Goal: Use online tool/utility: Utilize a website feature to perform a specific function

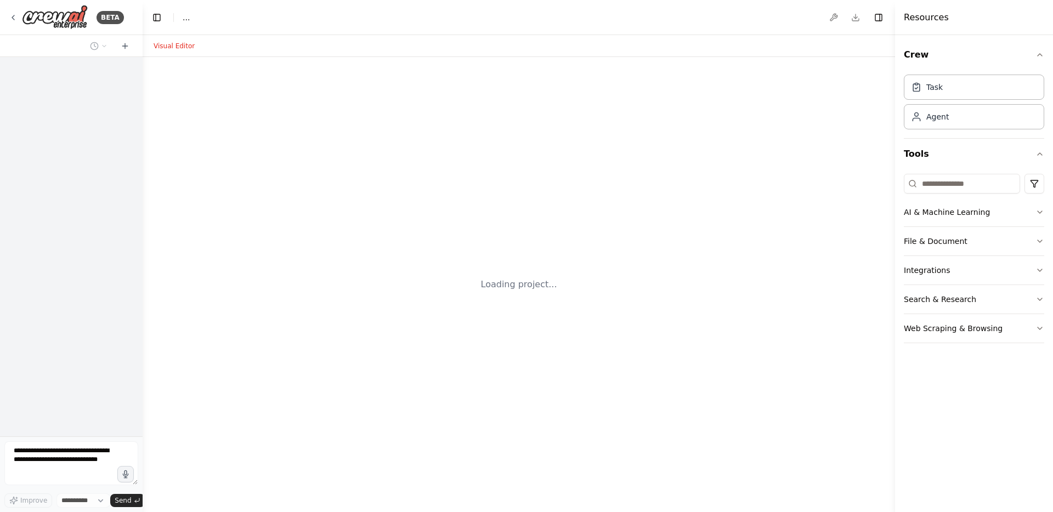
select select "****"
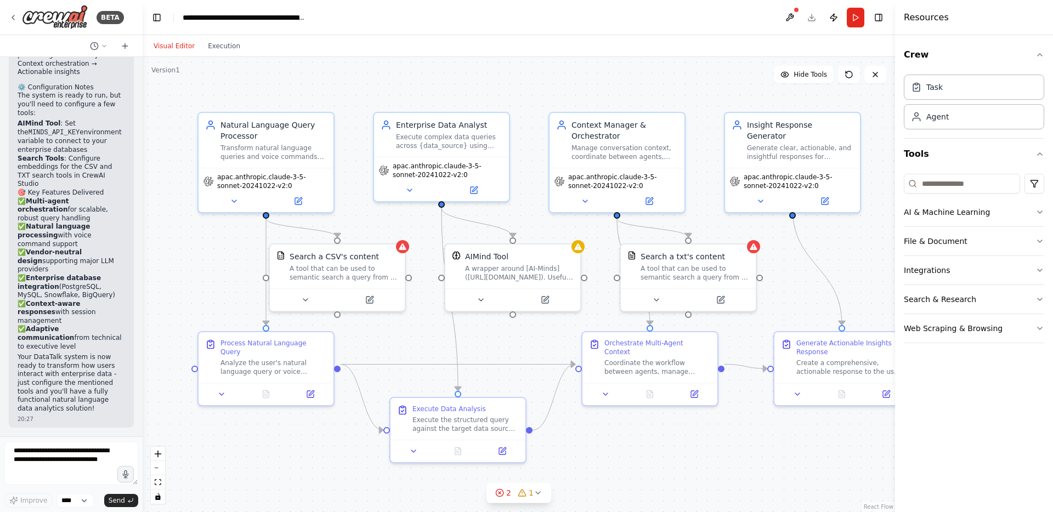
scroll to position [1817, 0]
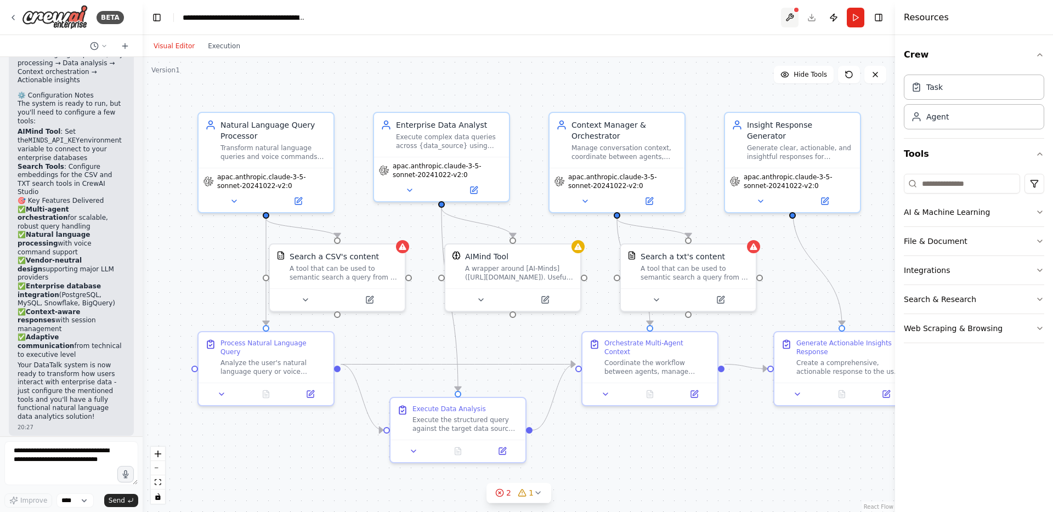
click at [792, 20] on button at bounding box center [790, 18] width 18 height 20
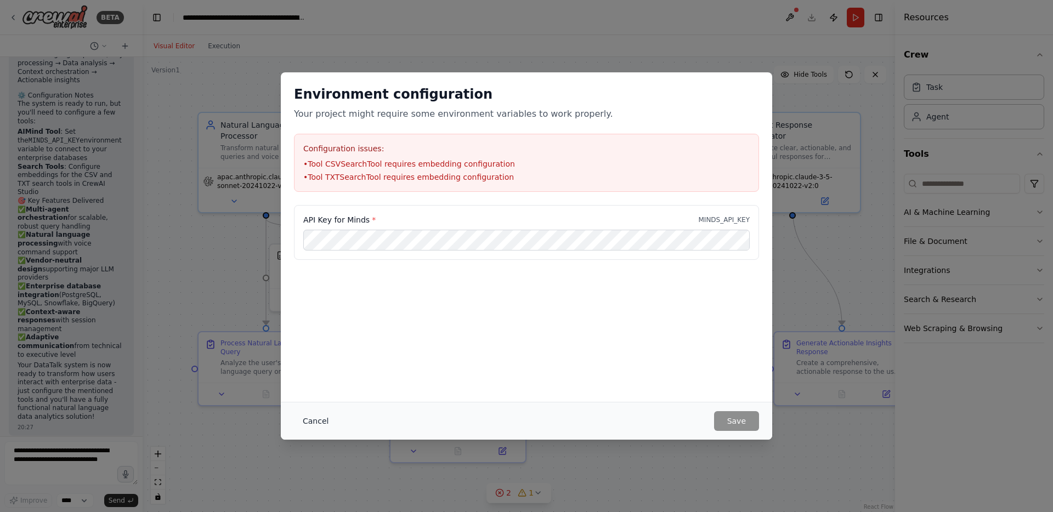
click at [322, 423] on button "Cancel" at bounding box center [315, 421] width 43 height 20
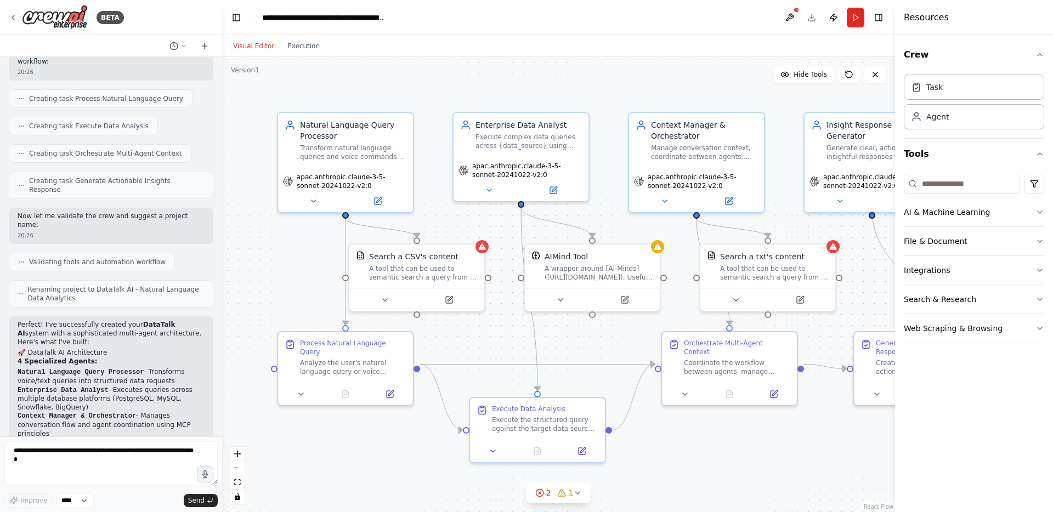
scroll to position [833, 0]
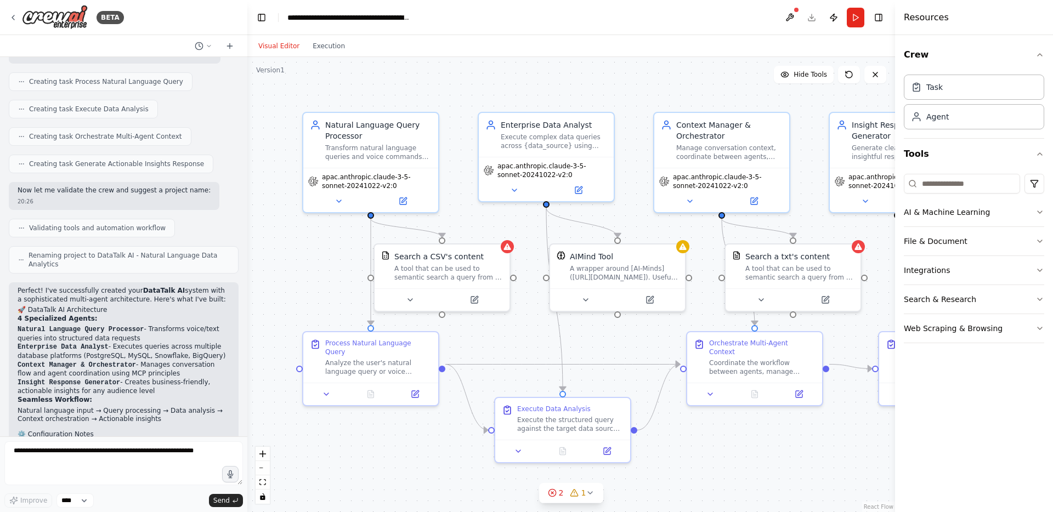
drag, startPoint x: 139, startPoint y: 211, endPoint x: 247, endPoint y: 211, distance: 108.5
click at [247, 211] on div "BETA Hello! I'm the CrewAI assistant. What kind of automation do you want to bu…" at bounding box center [526, 256] width 1053 height 512
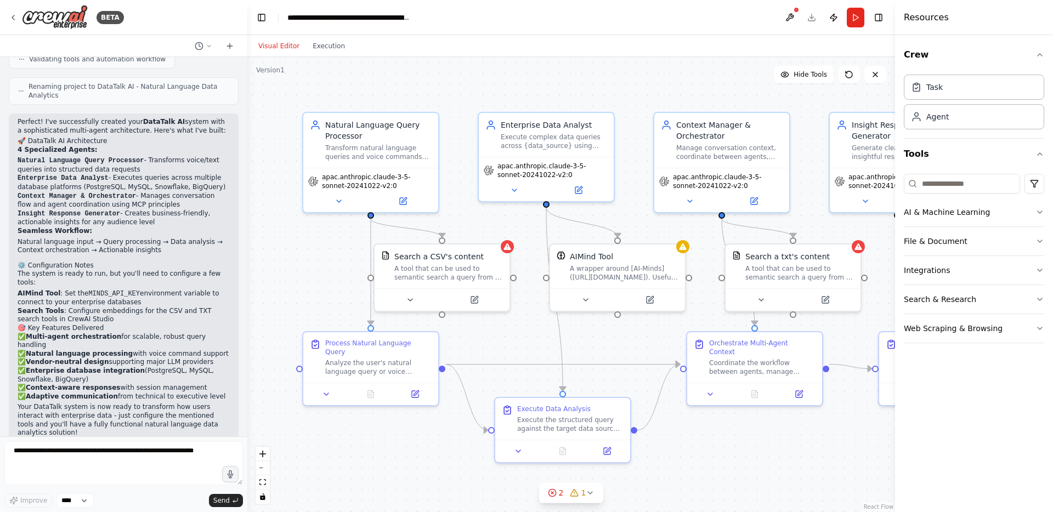
scroll to position [1008, 0]
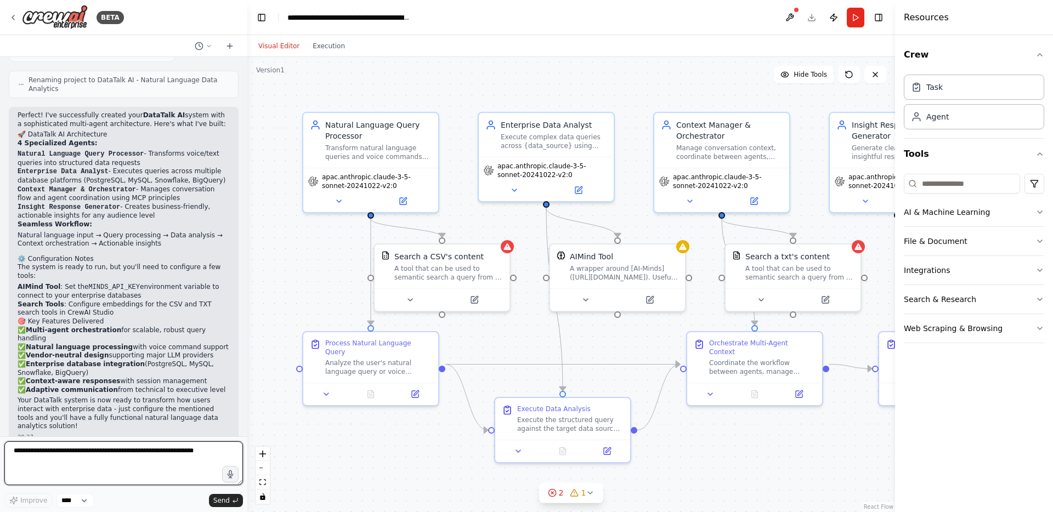
click at [69, 456] on textarea at bounding box center [123, 463] width 238 height 44
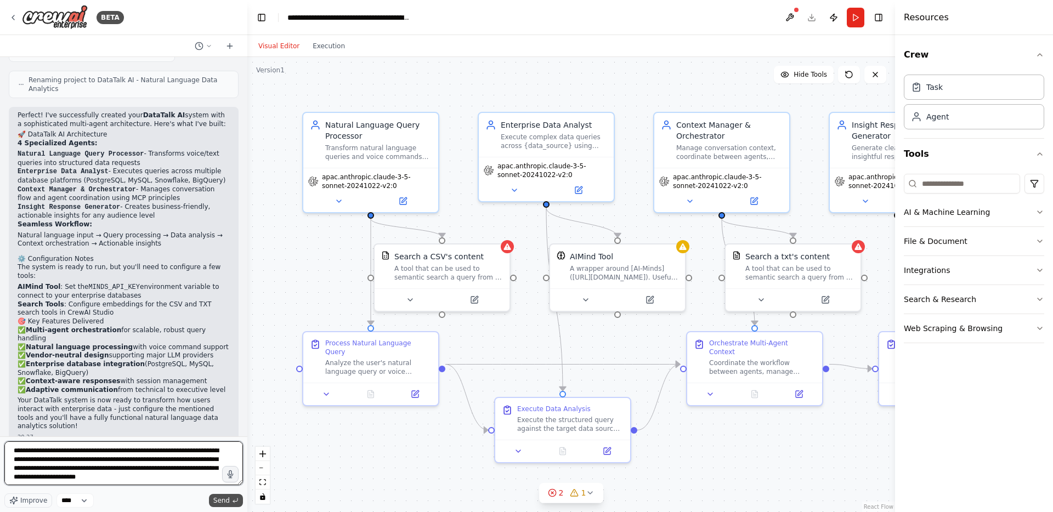
type textarea "**********"
click at [226, 503] on span "Send" at bounding box center [221, 500] width 16 height 9
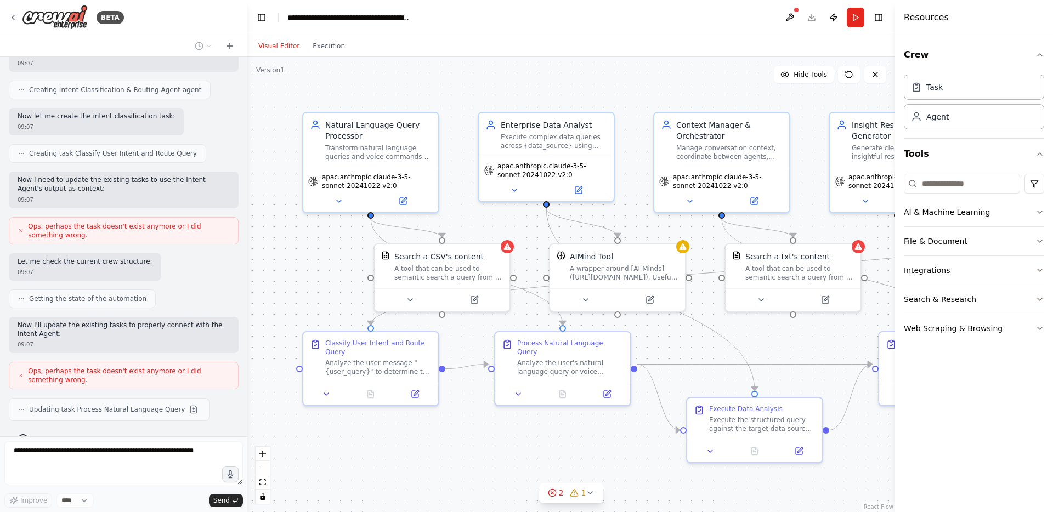
scroll to position [1585, 0]
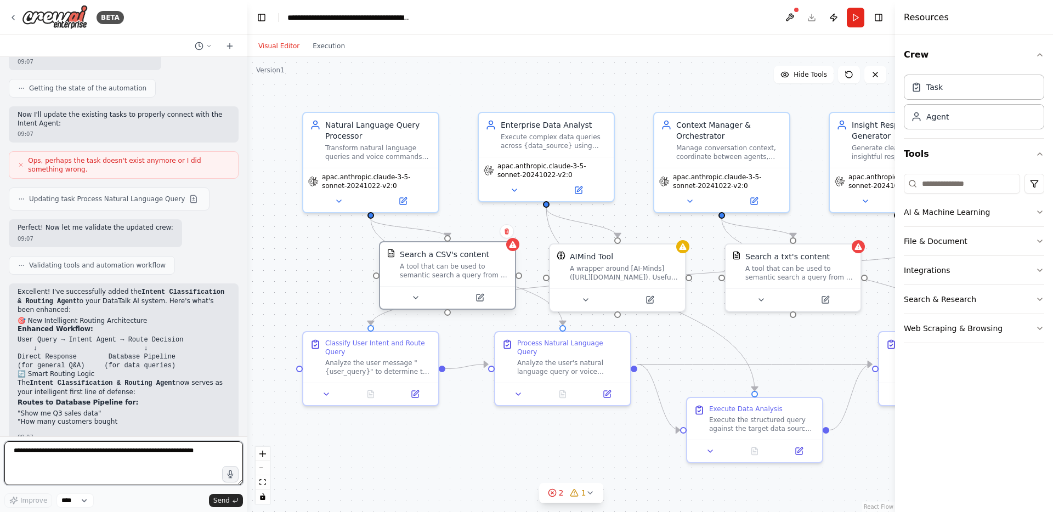
drag, startPoint x: 493, startPoint y: 267, endPoint x: 467, endPoint y: 270, distance: 26.5
click at [467, 270] on div "A tool that can be used to semantic search a query from a CSV's content." at bounding box center [454, 271] width 109 height 18
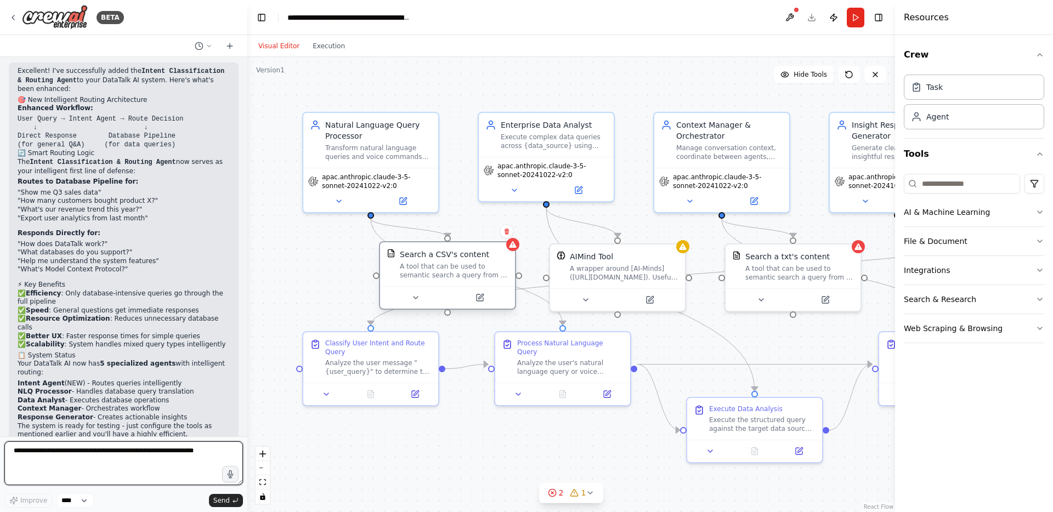
scroll to position [1957, 0]
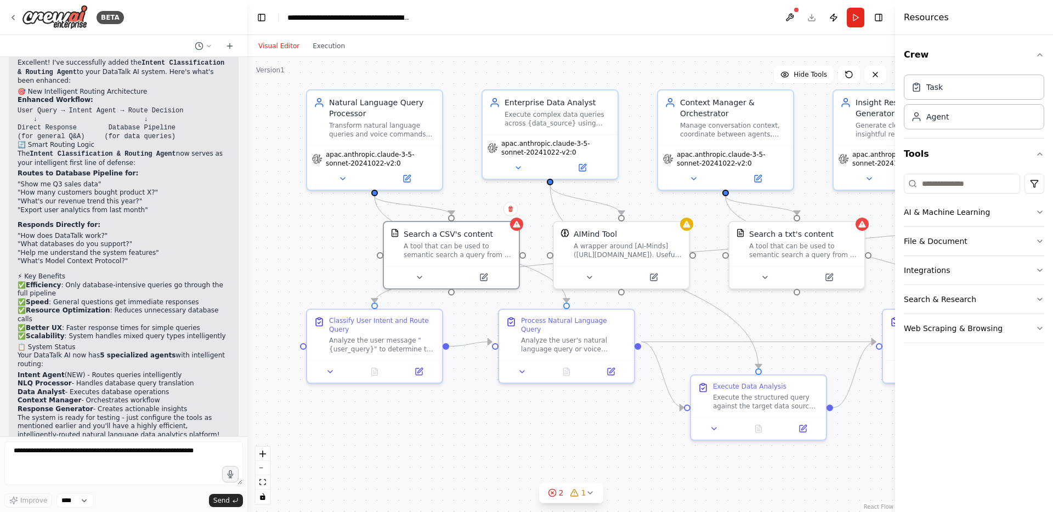
drag, startPoint x: 588, startPoint y: 468, endPoint x: 592, endPoint y: 446, distance: 22.8
click at [592, 446] on div ".deletable-edge-delete-btn { width: 20px; height: 20px; border: 0px solid #ffff…" at bounding box center [570, 284] width 647 height 455
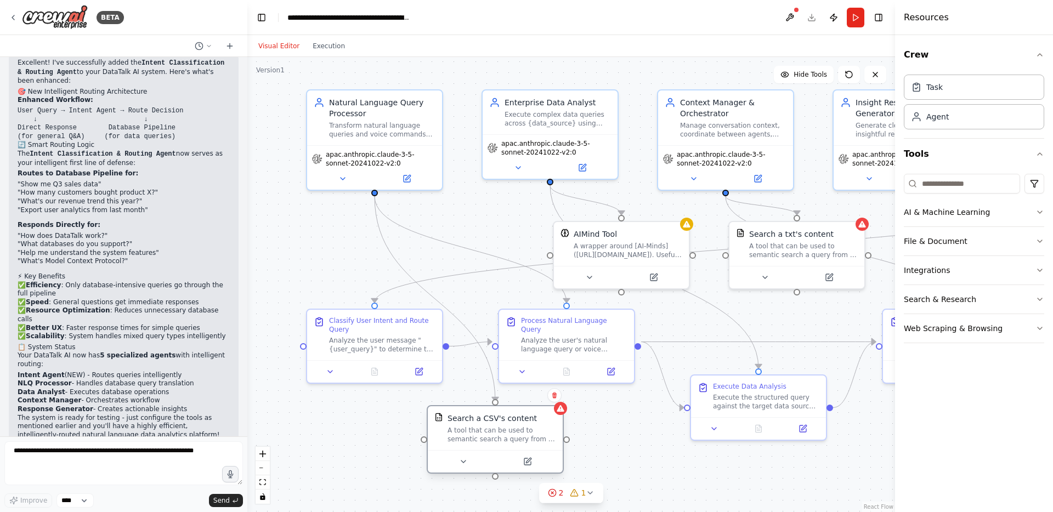
drag, startPoint x: 472, startPoint y: 260, endPoint x: 513, endPoint y: 449, distance: 193.0
click at [513, 449] on div "Search a CSV's content A tool that can be used to semantic search a query from …" at bounding box center [495, 428] width 135 height 44
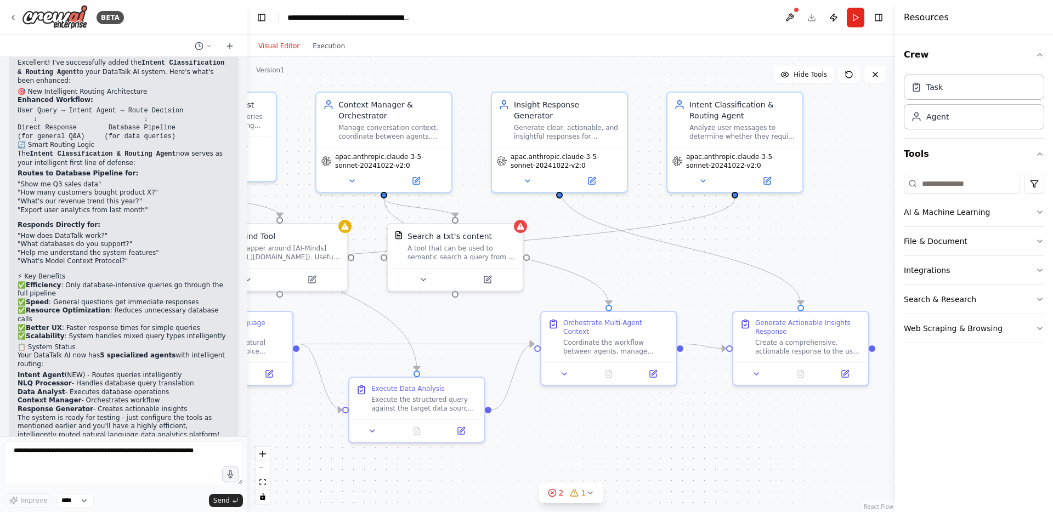
drag, startPoint x: 649, startPoint y: 430, endPoint x: 314, endPoint y: 435, distance: 335.0
click at [314, 435] on div ".deletable-edge-delete-btn { width: 20px; height: 20px; border: 0px solid #ffff…" at bounding box center [570, 284] width 647 height 455
click at [770, 178] on icon at bounding box center [767, 178] width 9 height 9
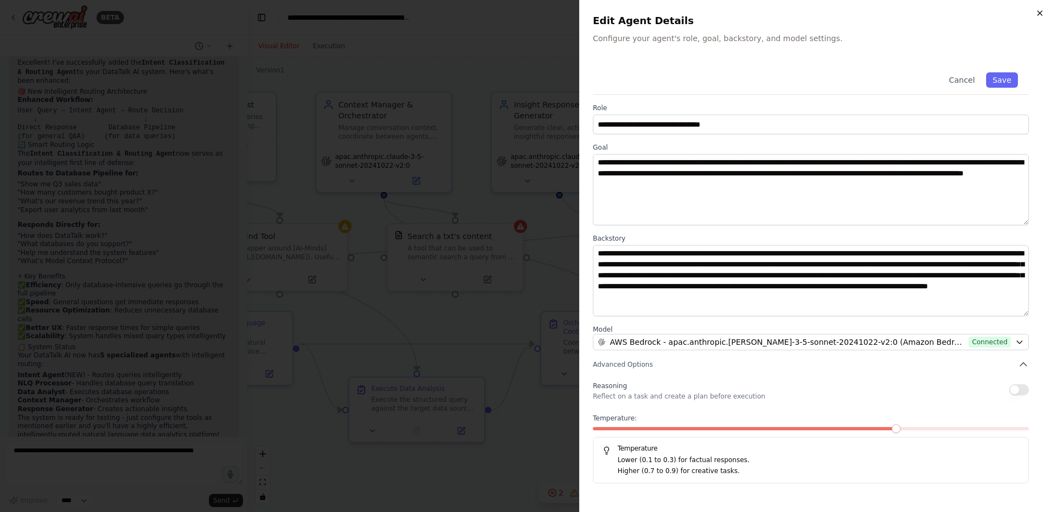
click at [1037, 13] on icon "button" at bounding box center [1039, 13] width 9 height 9
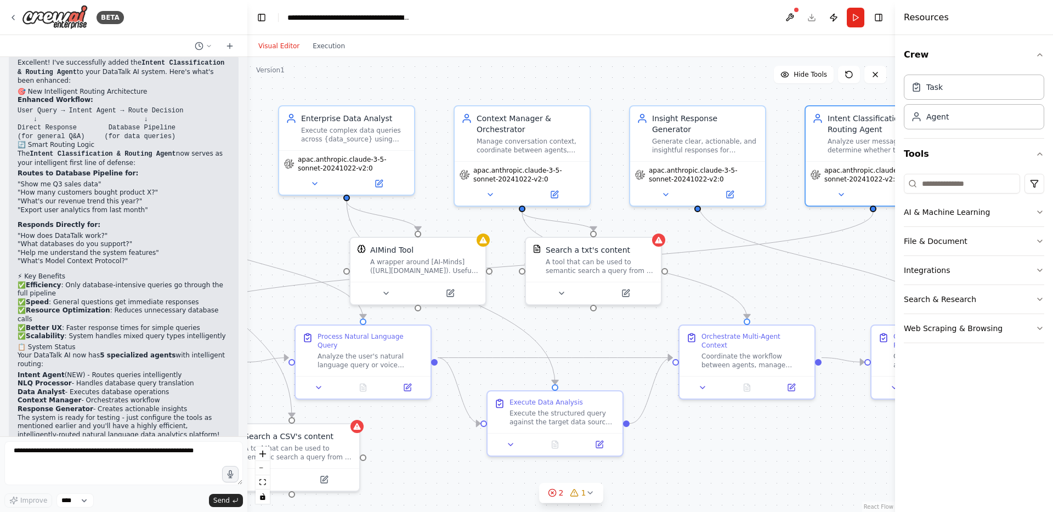
drag, startPoint x: 659, startPoint y: 414, endPoint x: 837, endPoint y: 327, distance: 197.9
click at [798, 423] on div ".deletable-edge-delete-btn { width: 20px; height: 20px; border: 0px solid #ffff…" at bounding box center [570, 284] width 647 height 455
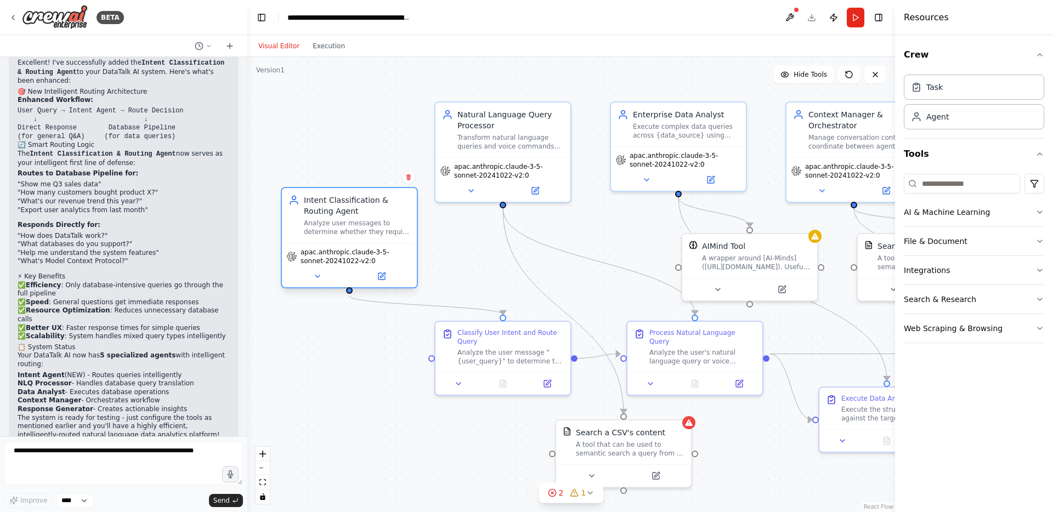
drag, startPoint x: 849, startPoint y: 163, endPoint x: 323, endPoint y: 247, distance: 532.5
click at [323, 248] on span "apac.anthropic.claude-3-5-sonnet-20241022-v2:0" at bounding box center [356, 257] width 112 height 18
click at [549, 379] on icon at bounding box center [547, 380] width 5 height 5
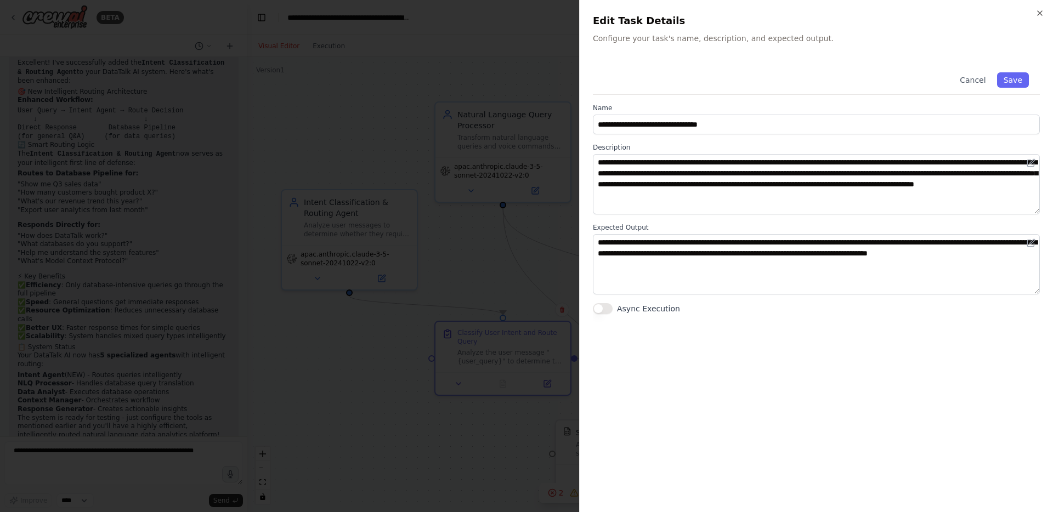
click at [474, 433] on div at bounding box center [526, 256] width 1053 height 512
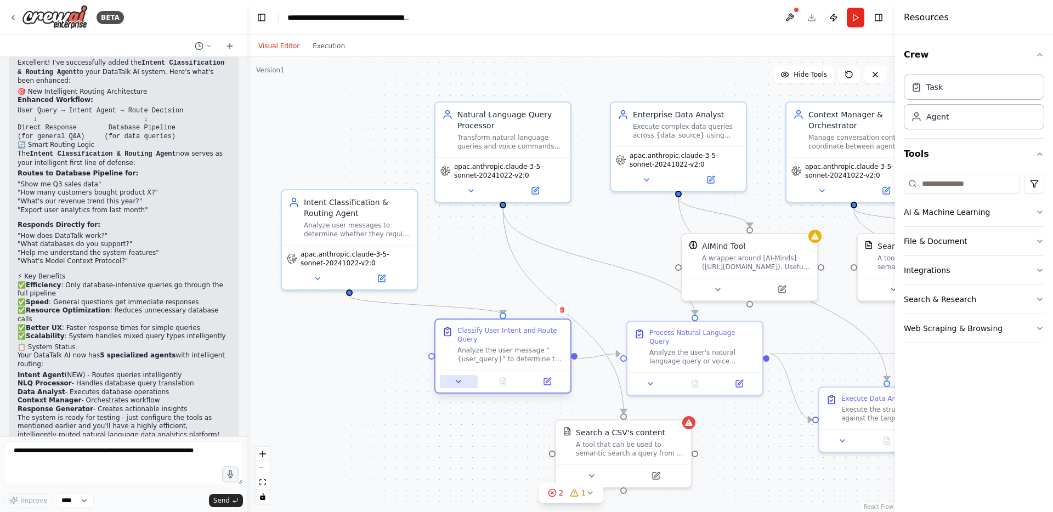
click at [461, 383] on icon at bounding box center [458, 381] width 9 height 9
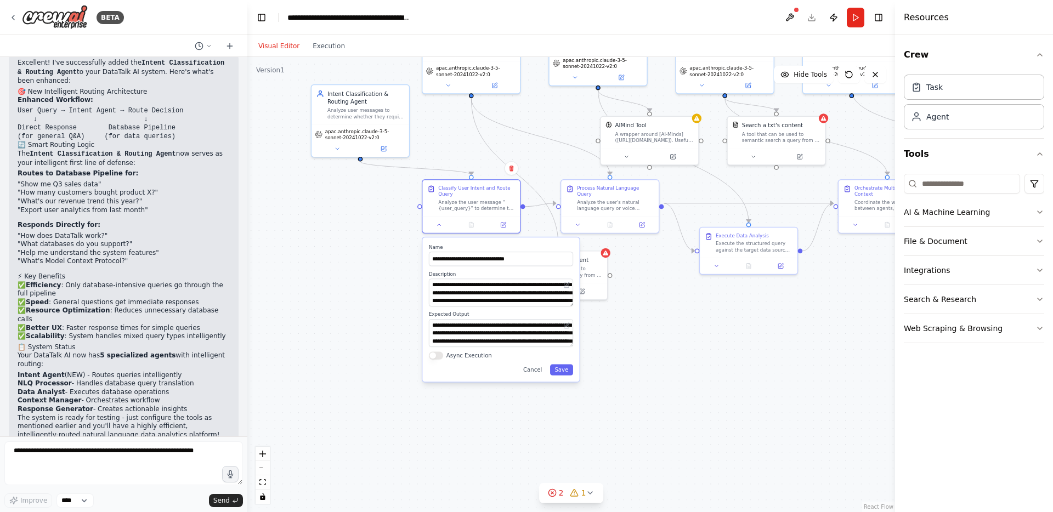
drag, startPoint x: 662, startPoint y: 445, endPoint x: 659, endPoint y: 306, distance: 139.3
click at [659, 306] on div ".deletable-edge-delete-btn { width: 20px; height: 20px; border: 0px solid #ffff…" at bounding box center [570, 284] width 647 height 455
click at [674, 388] on div ".deletable-edge-delete-btn { width: 20px; height: 20px; border: 0px solid #ffff…" at bounding box center [570, 284] width 647 height 455
click at [537, 367] on button "Cancel" at bounding box center [532, 369] width 29 height 11
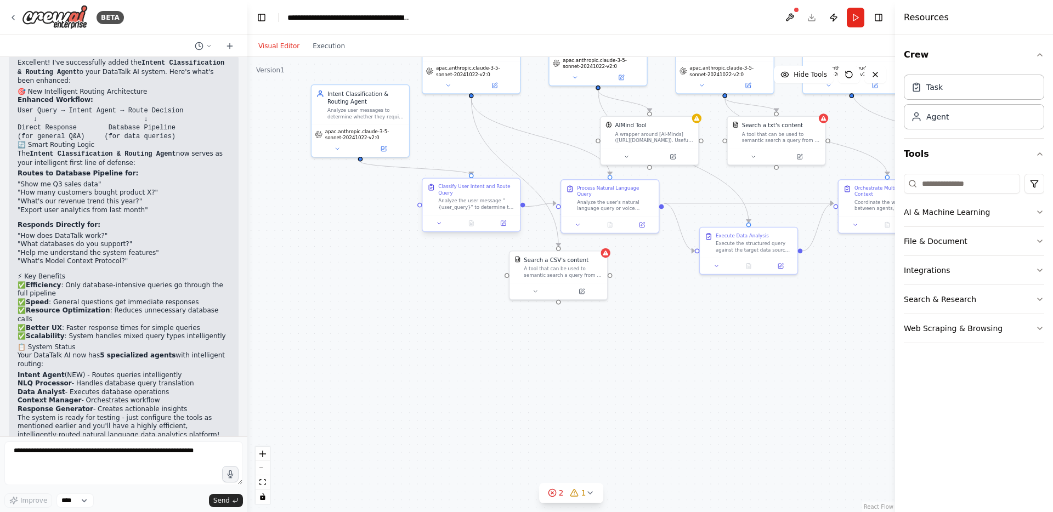
click at [505, 232] on div "Classify User Intent and Route Query Analyze the user message "{user_query}" to…" at bounding box center [471, 206] width 99 height 54
click at [506, 223] on icon at bounding box center [503, 223] width 7 height 7
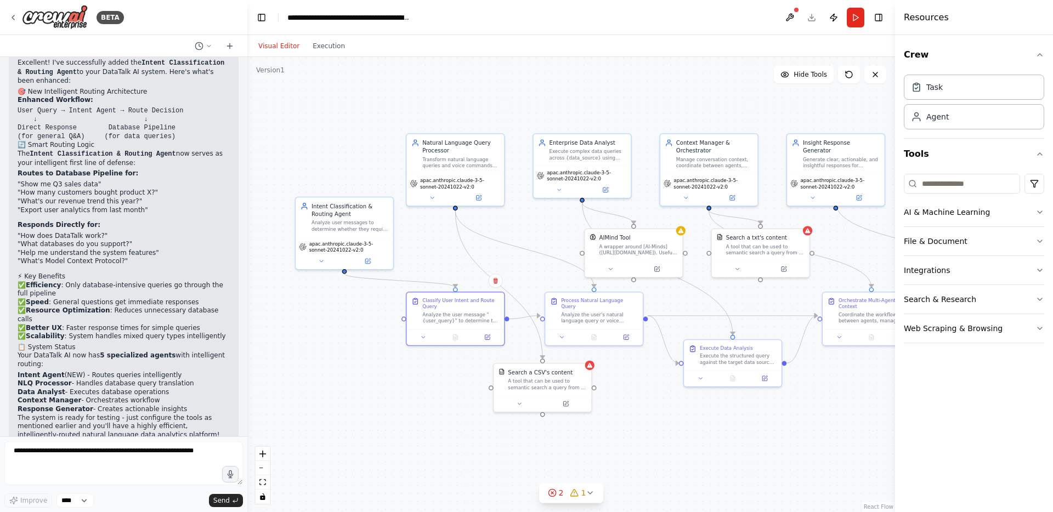
drag, startPoint x: 649, startPoint y: 383, endPoint x: 633, endPoint y: 495, distance: 113.5
click at [633, 495] on div ".deletable-edge-delete-btn { width: 20px; height: 20px; border: 0px solid #ffff…" at bounding box center [570, 284] width 647 height 455
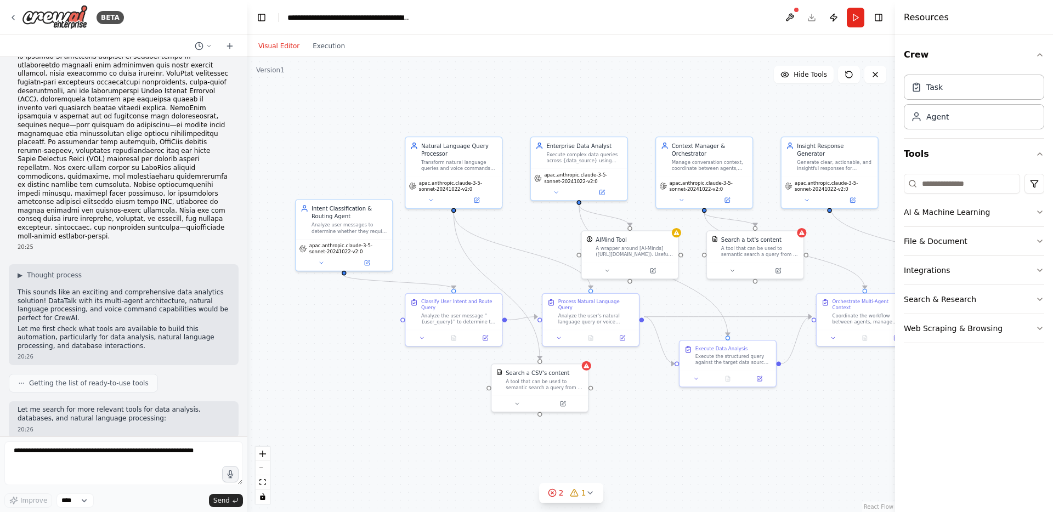
scroll to position [0, 0]
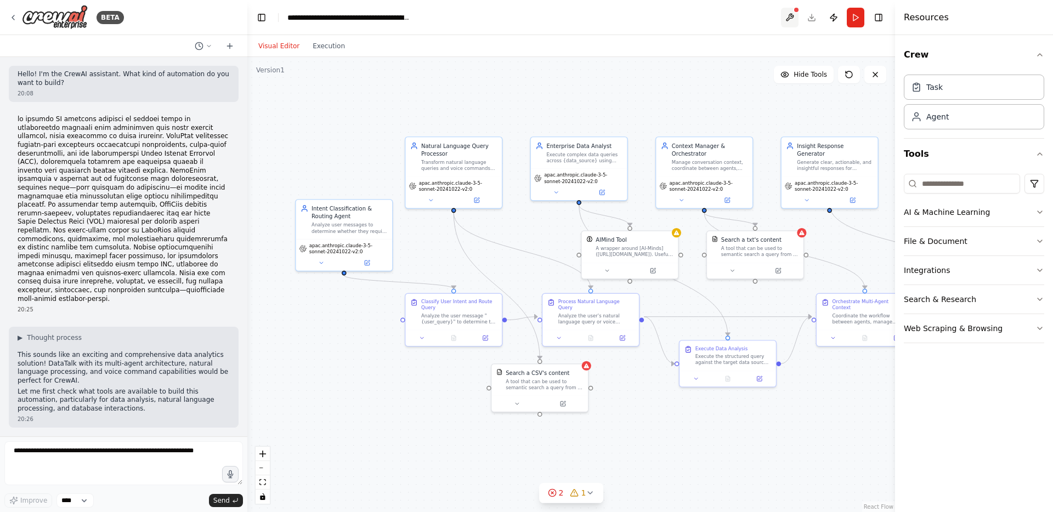
click at [790, 19] on button at bounding box center [790, 18] width 18 height 20
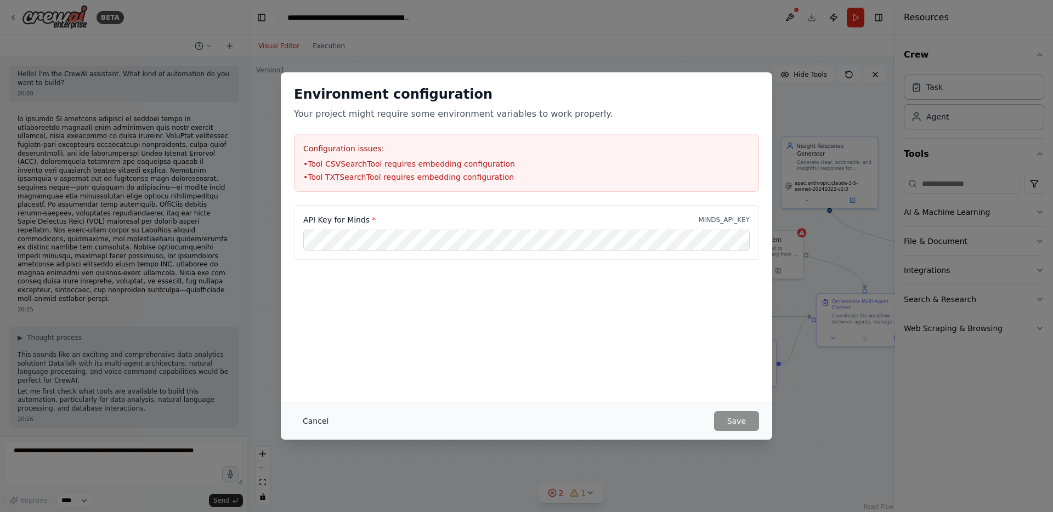
click at [320, 419] on button "Cancel" at bounding box center [315, 421] width 43 height 20
